Goal: Task Accomplishment & Management: Manage account settings

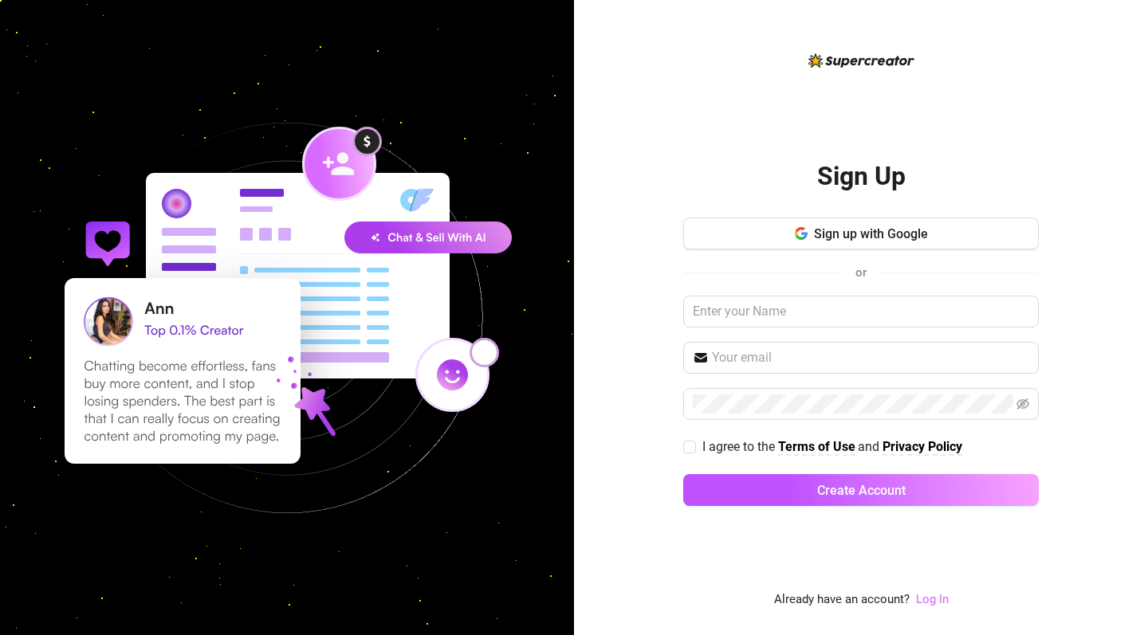
click at [614, 547] on link "Log In" at bounding box center [932, 599] width 33 height 14
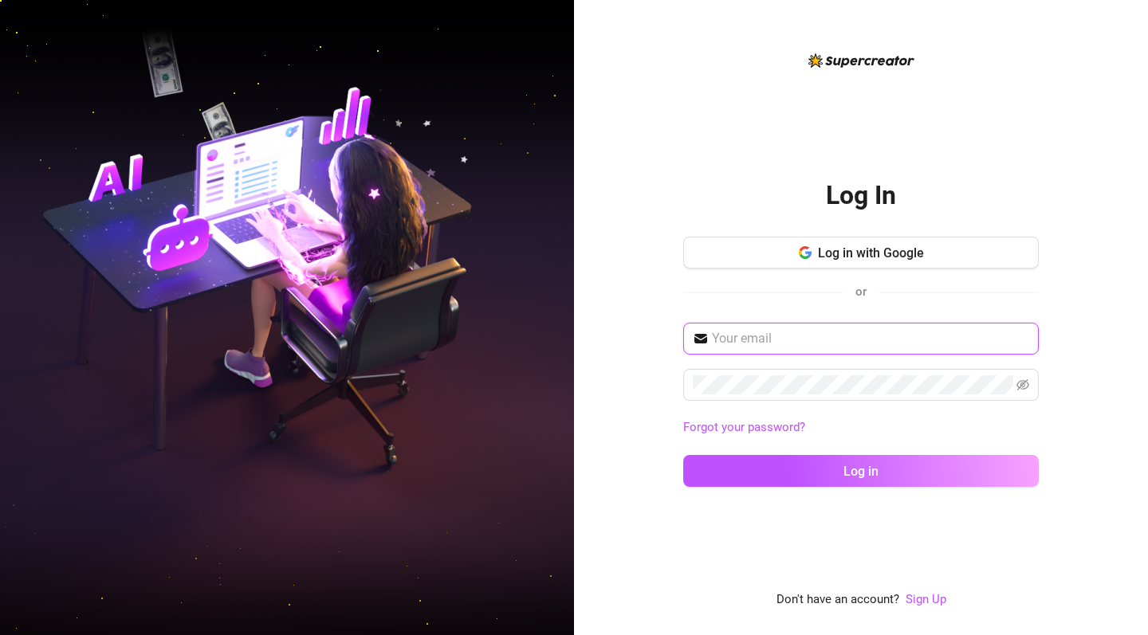
type input "[EMAIL_ADDRESS][DOMAIN_NAME]"
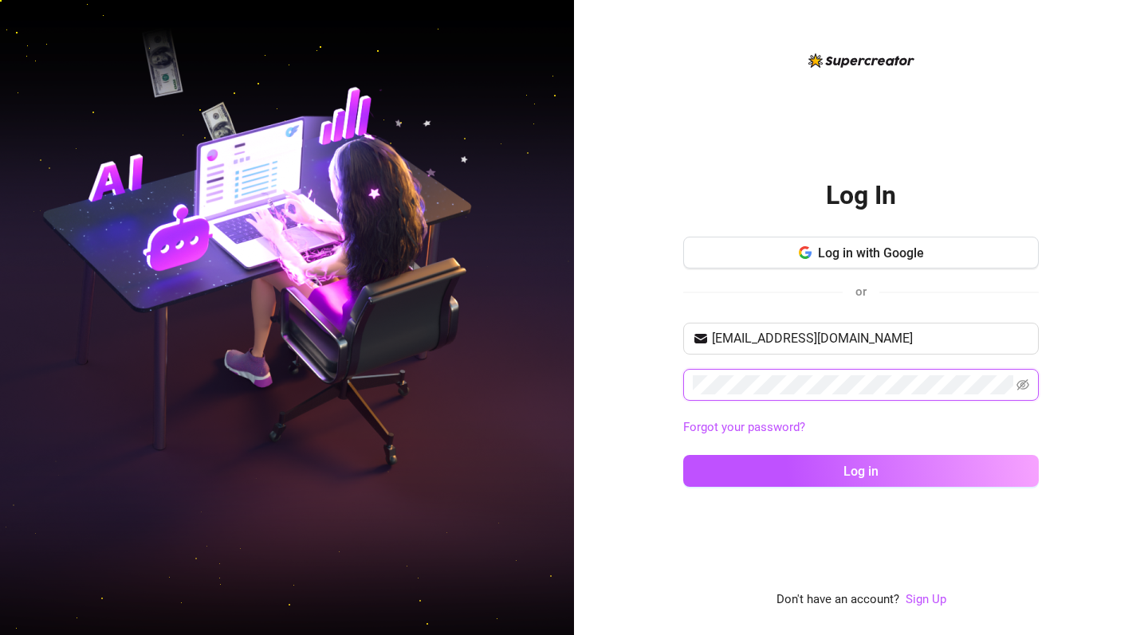
click at [614, 470] on button "Log in" at bounding box center [861, 471] width 356 height 32
